Goal: Task Accomplishment & Management: Use online tool/utility

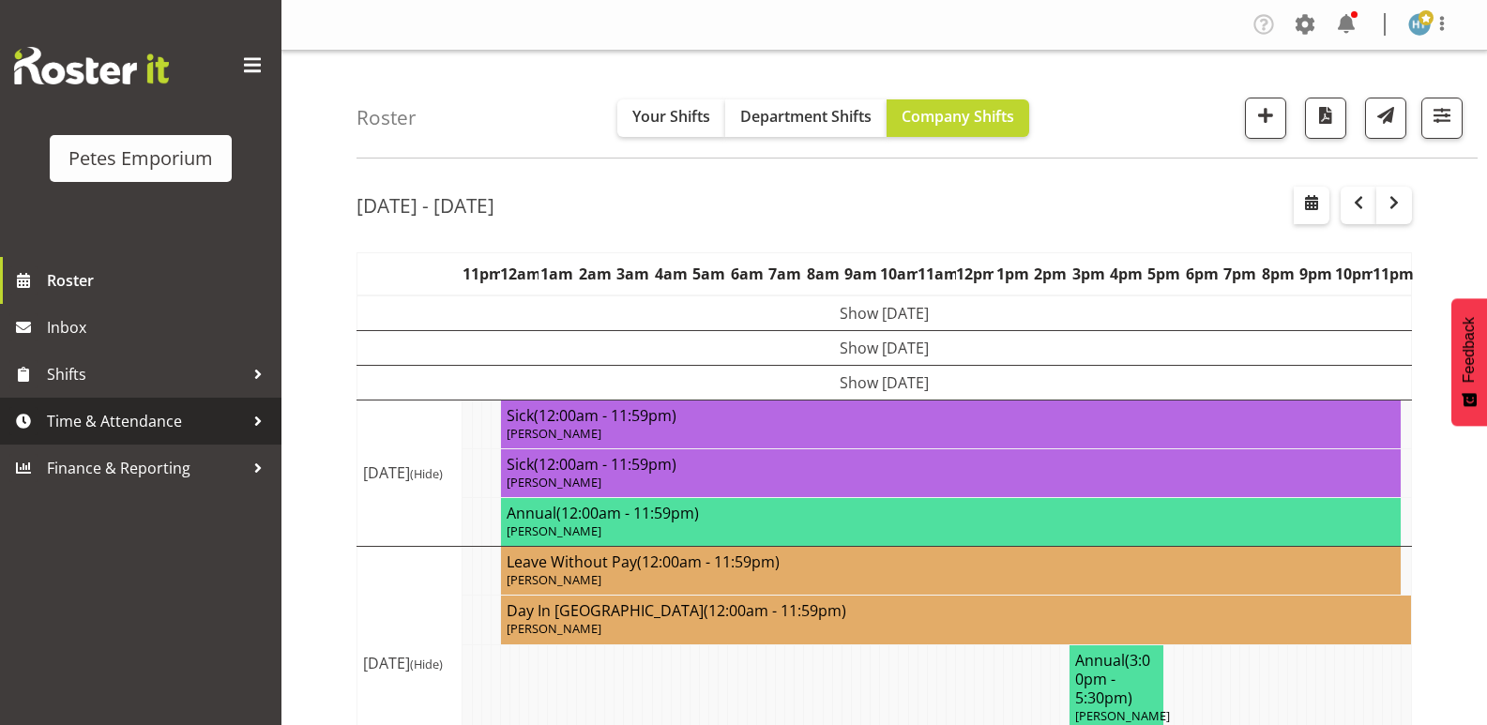
click at [150, 425] on span "Time & Attendance" at bounding box center [145, 421] width 197 height 28
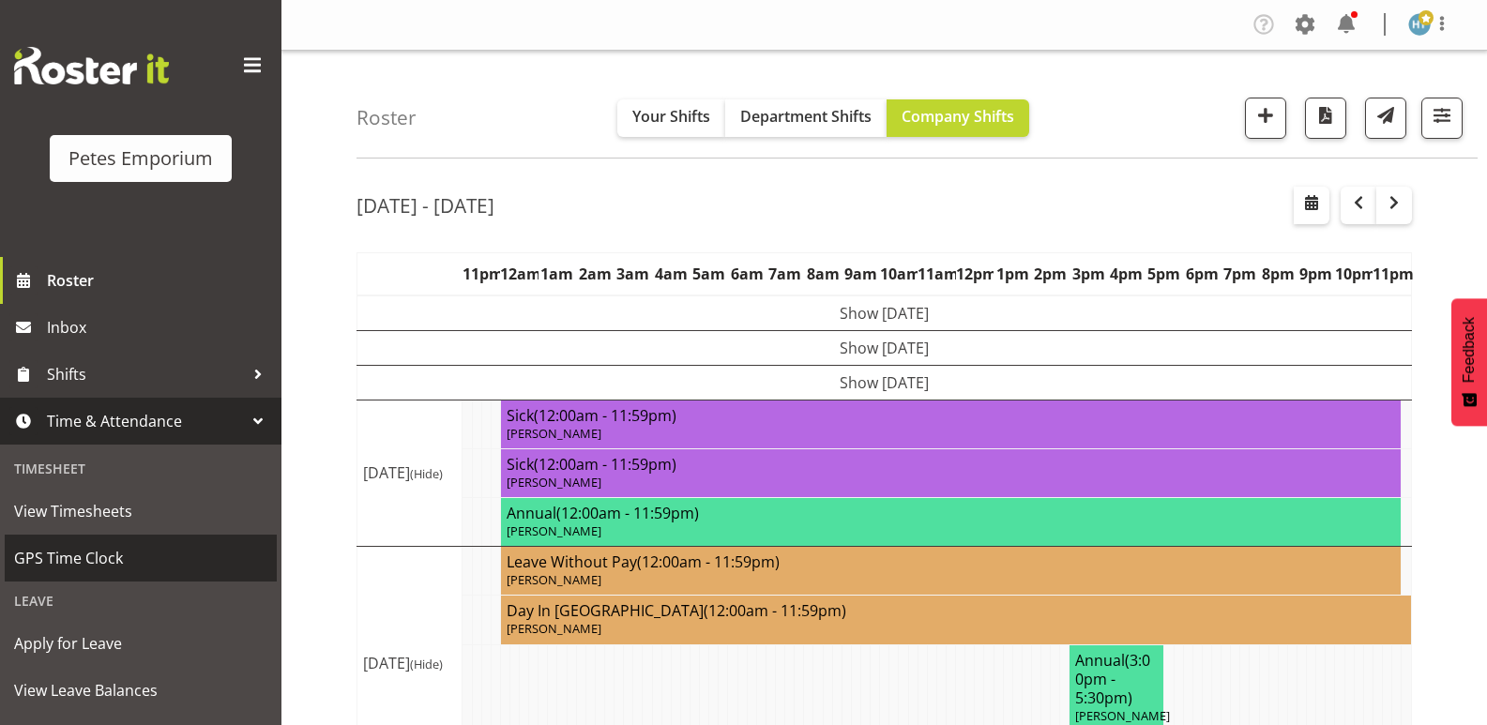
click at [94, 557] on span "GPS Time Clock" at bounding box center [140, 558] width 253 height 28
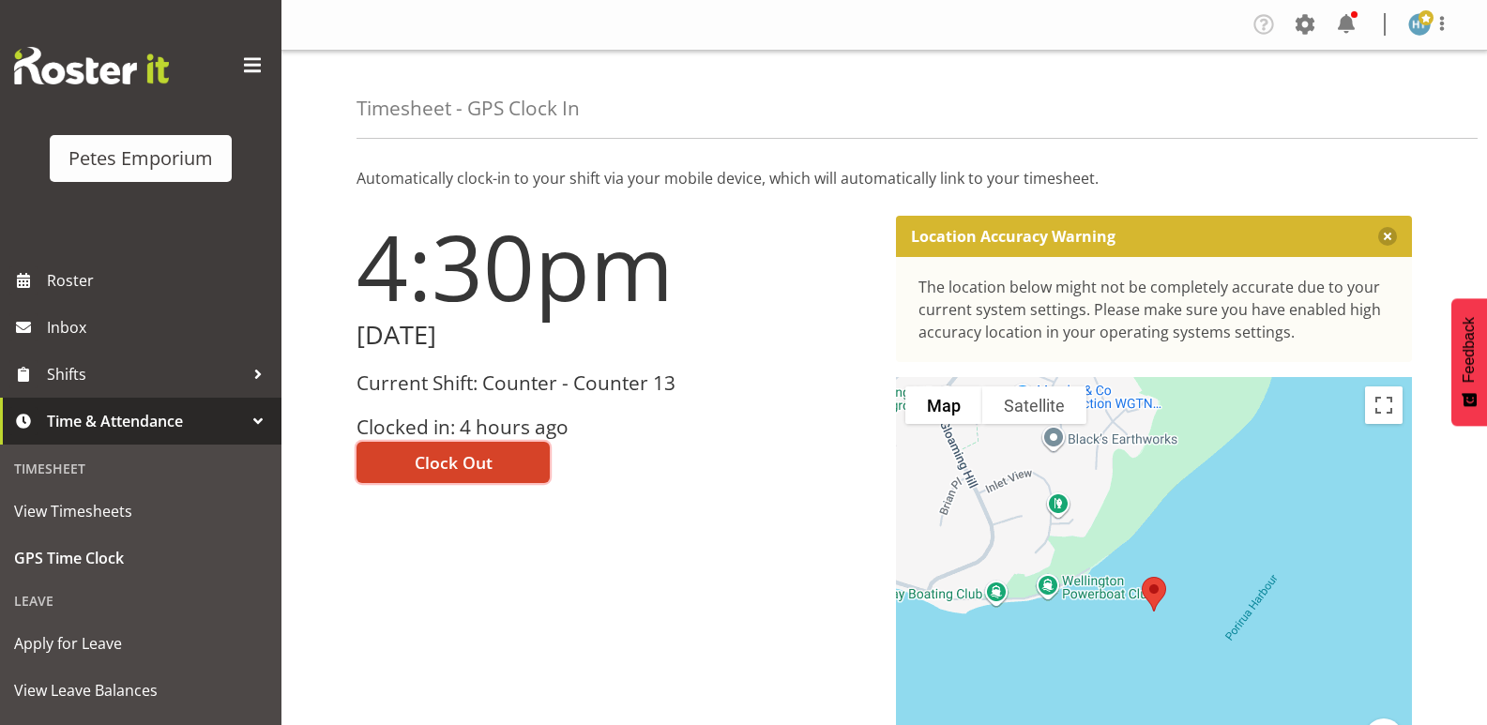
click at [481, 448] on button "Clock Out" at bounding box center [453, 462] width 193 height 41
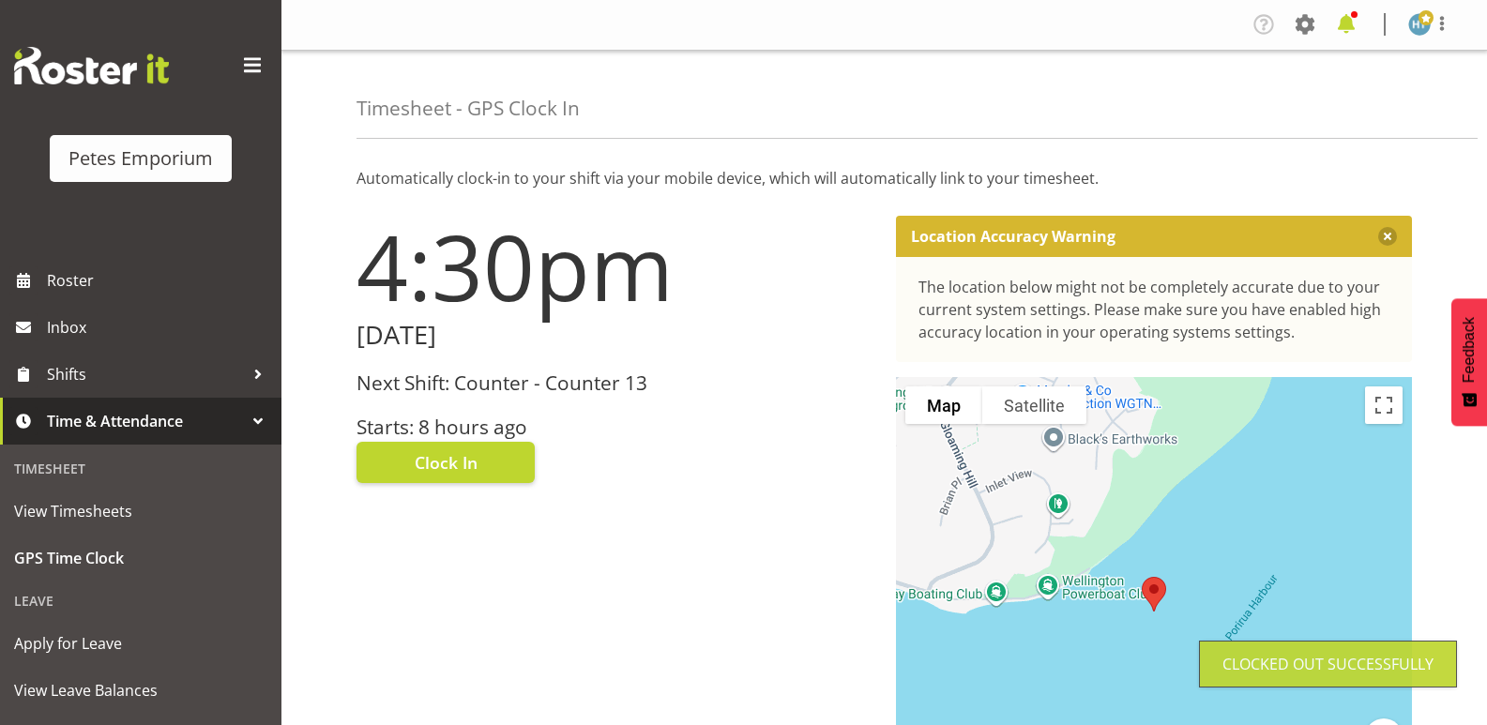
click at [1346, 29] on span at bounding box center [1347, 24] width 30 height 30
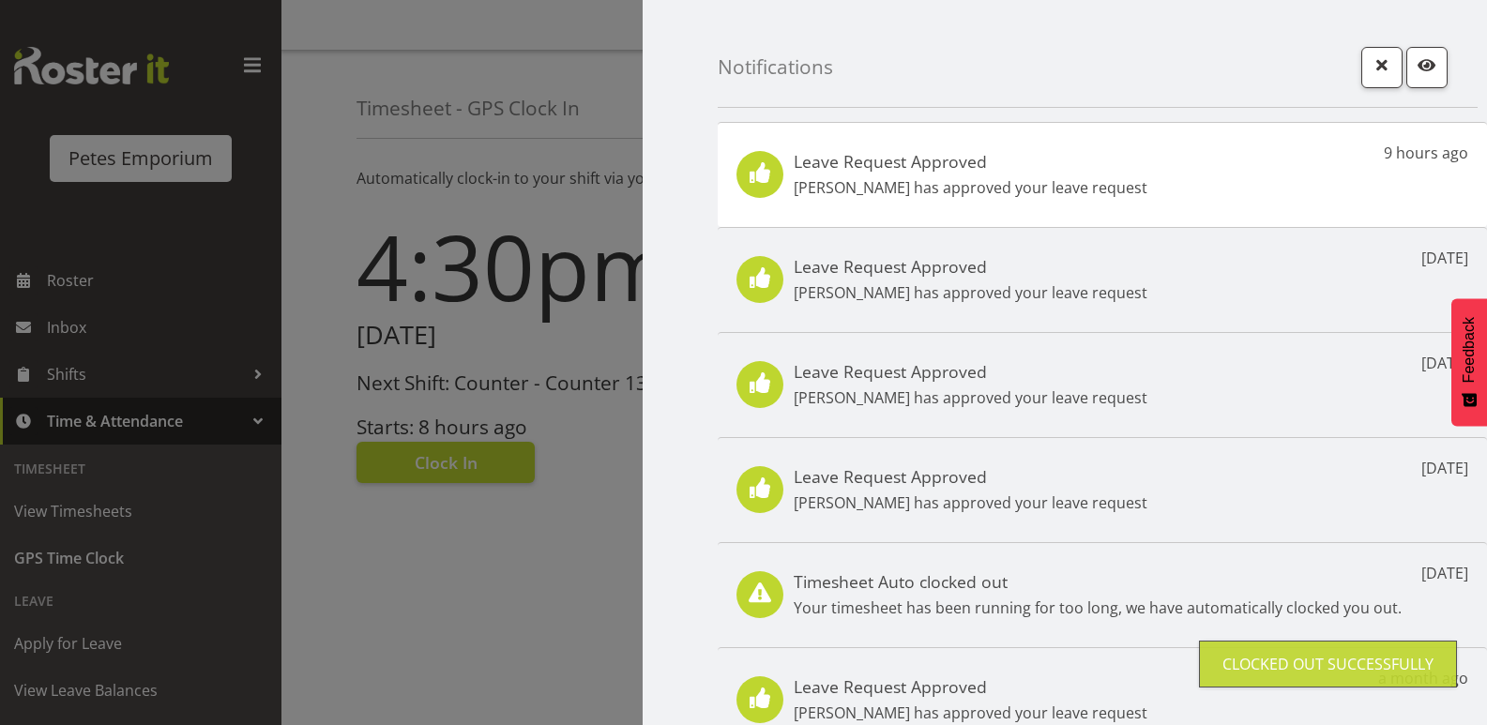
click at [956, 191] on p "[PERSON_NAME] has approved your leave request" at bounding box center [971, 187] width 354 height 23
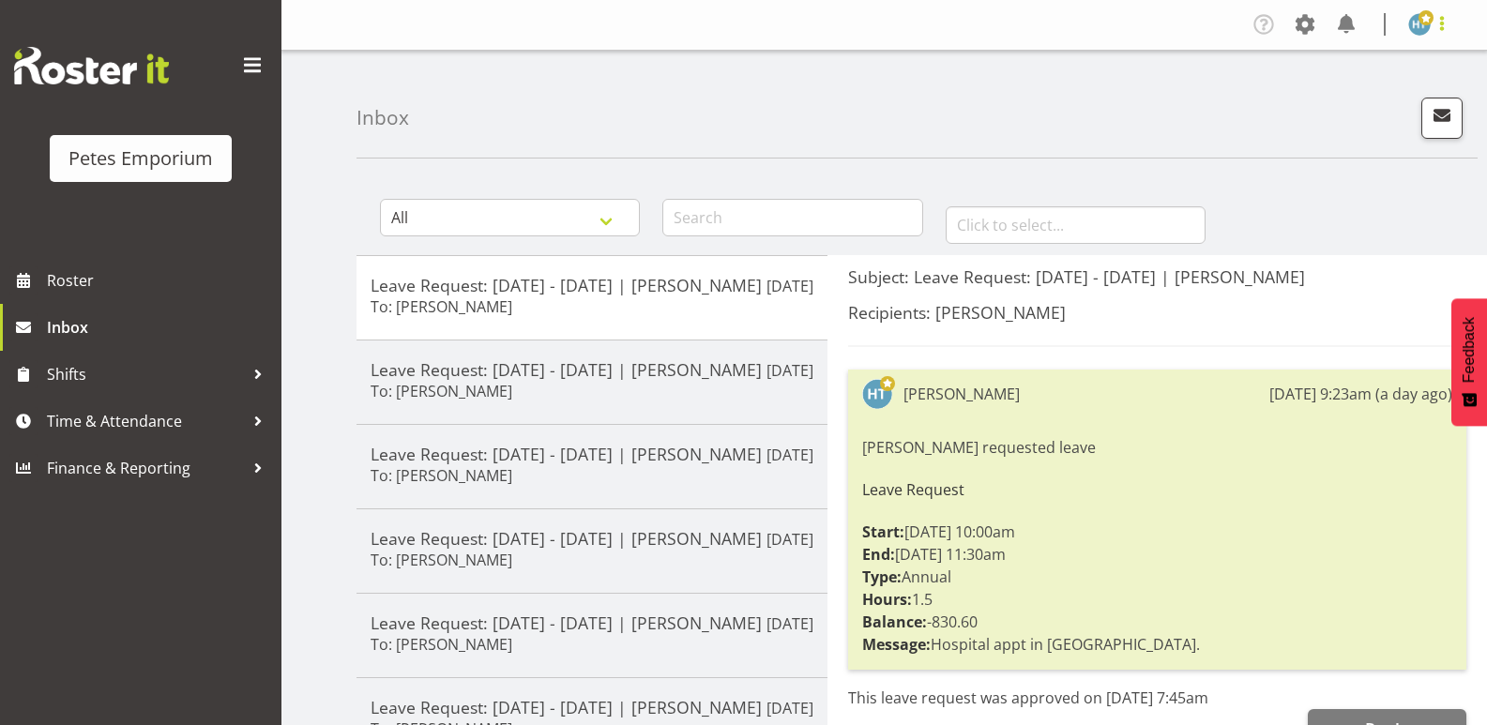
click at [1447, 27] on span at bounding box center [1442, 23] width 23 height 23
click at [1320, 96] on link "Log Out" at bounding box center [1364, 99] width 180 height 34
